Goal: Book appointment/travel/reservation

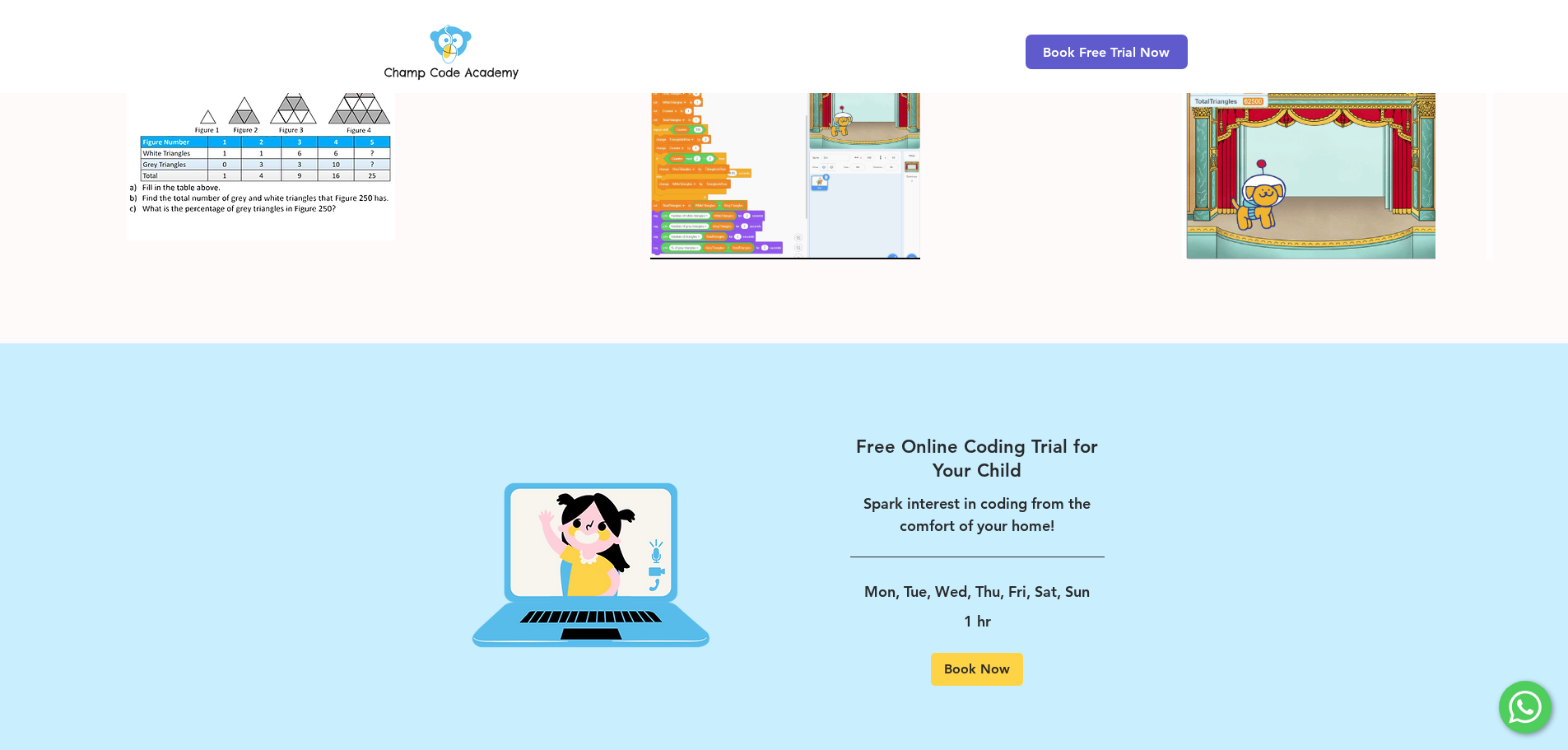
scroll to position [2880, 0]
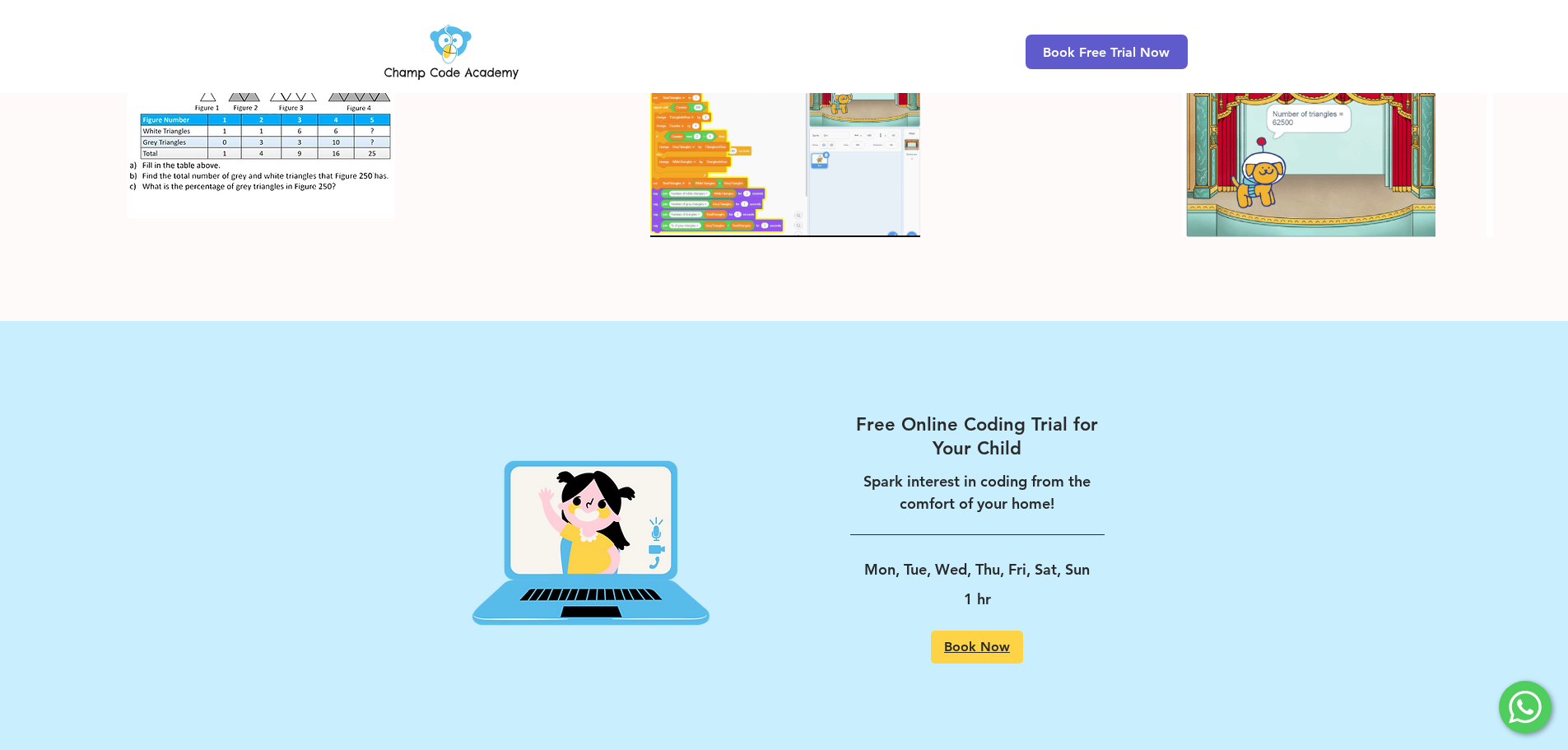
click at [983, 630] on link "Book Now" at bounding box center [977, 647] width 92 height 33
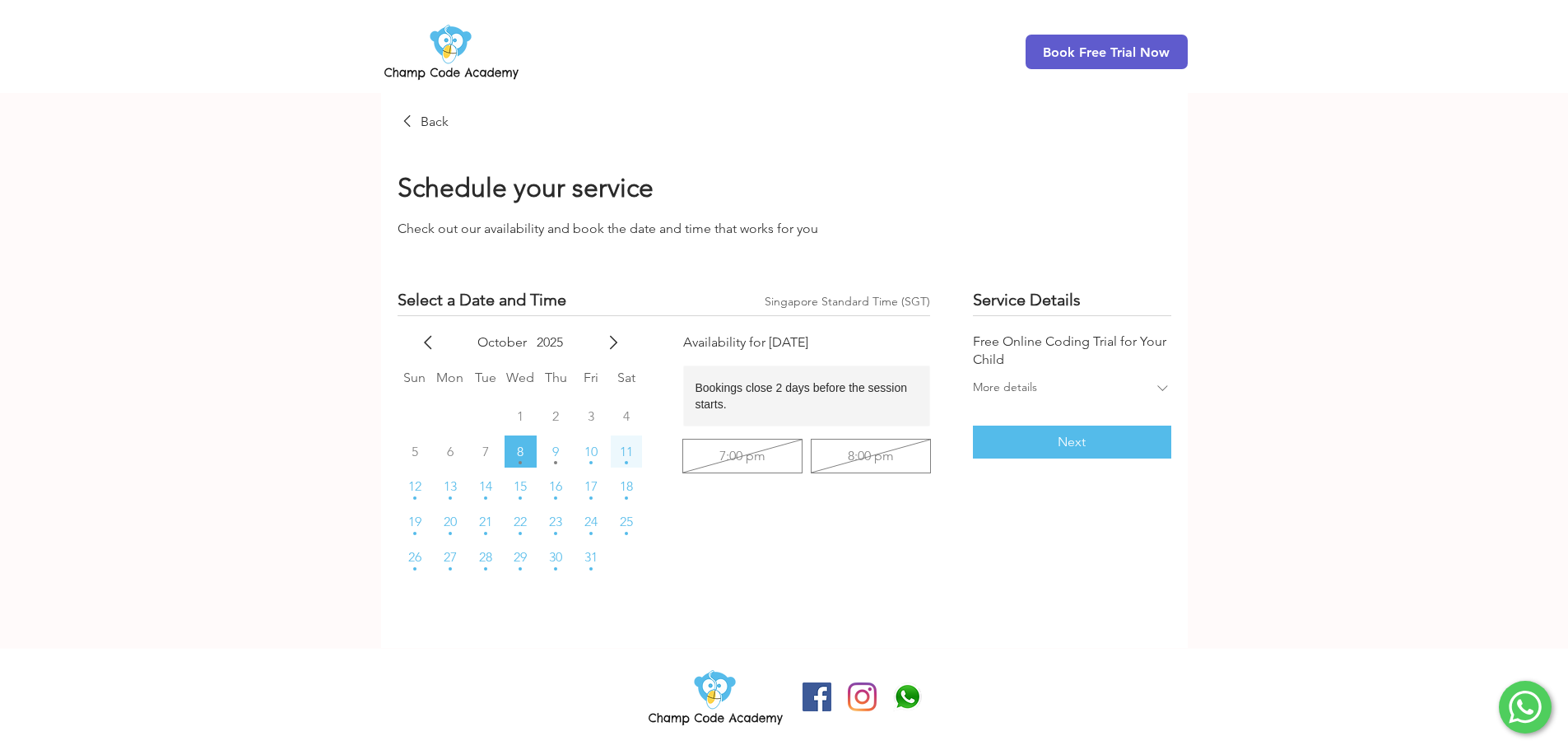
click at [629, 452] on span "11" at bounding box center [626, 452] width 13 height 13
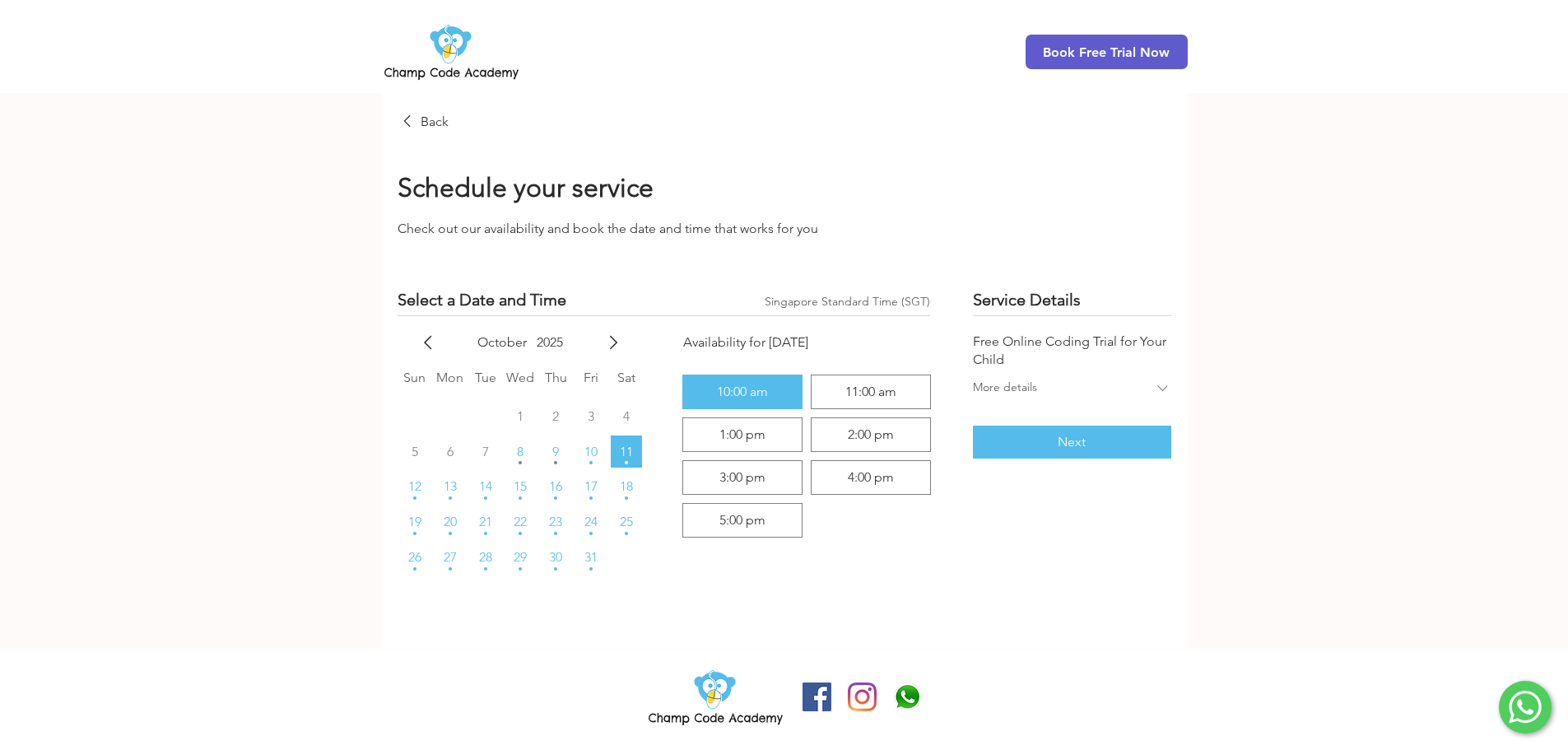
scroll to position [2, 0]
